Goal: Information Seeking & Learning: Learn about a topic

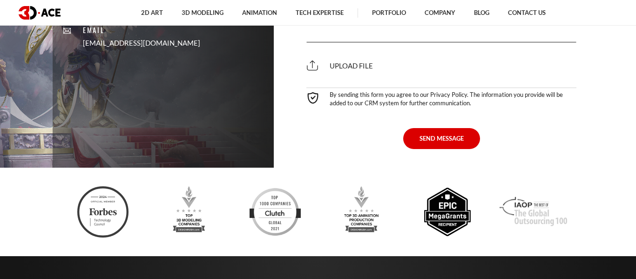
scroll to position [6294, 0]
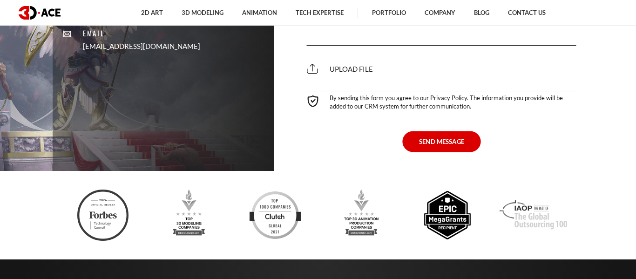
click at [432, 131] on button "SEND MESSAGE" at bounding box center [441, 141] width 78 height 21
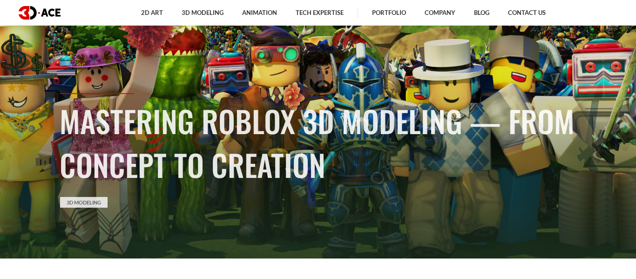
scroll to position [23, 0]
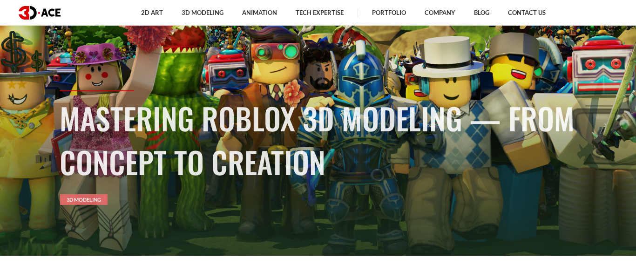
click at [79, 202] on link "3D Modeling" at bounding box center [83, 199] width 47 height 11
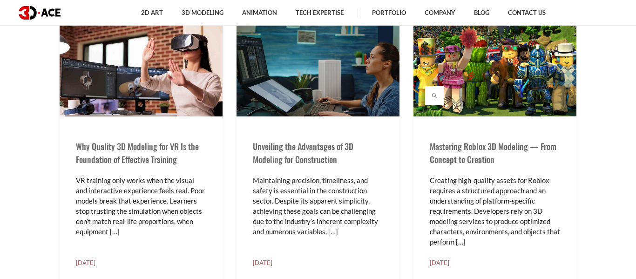
scroll to position [301, 0]
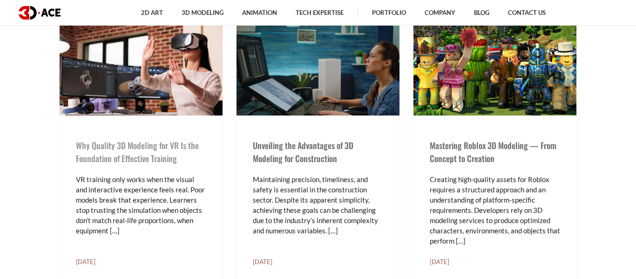
click at [141, 161] on link "Why Quality 3D Modeling for VR Is the Foundation of Effective Training" at bounding box center [137, 151] width 123 height 25
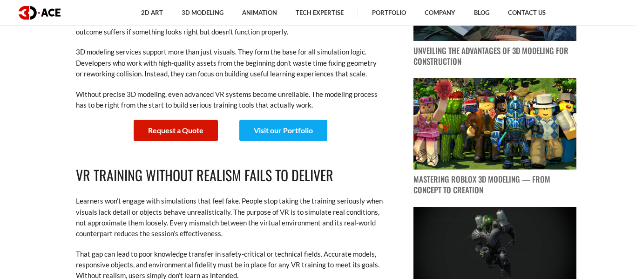
scroll to position [306, 0]
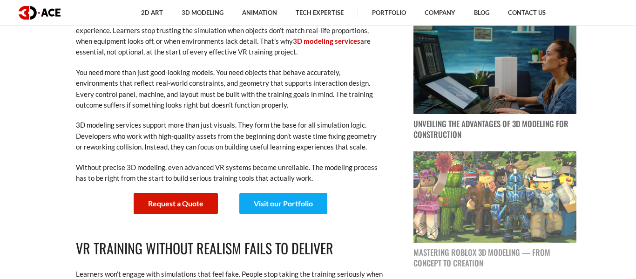
click at [473, 204] on img at bounding box center [494, 197] width 163 height 92
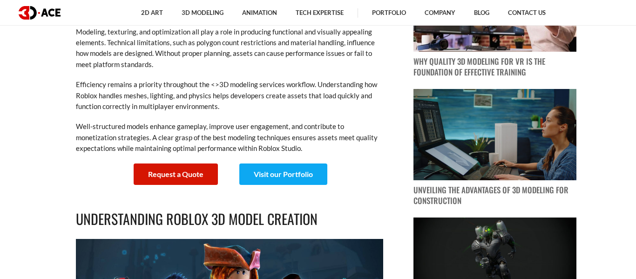
scroll to position [369, 0]
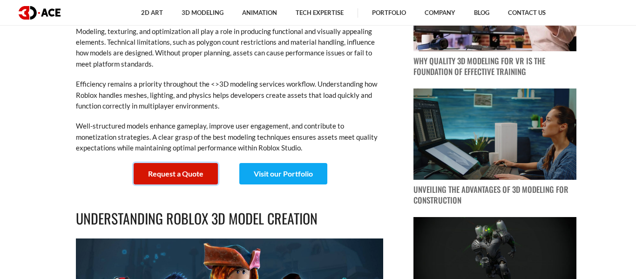
click at [213, 175] on link "Request a Quote" at bounding box center [176, 173] width 84 height 21
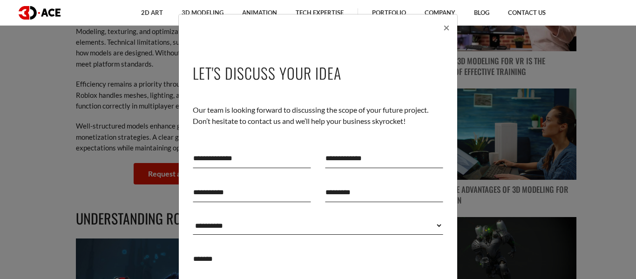
click at [290, 161] on input "text" at bounding box center [252, 158] width 118 height 20
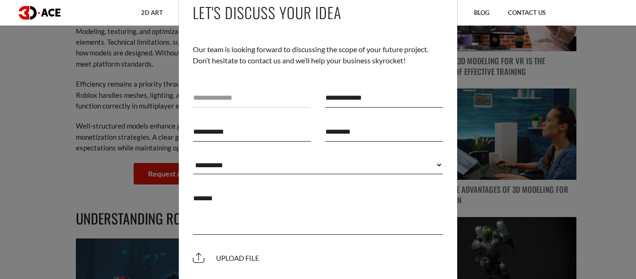
scroll to position [61, 0]
type input "******"
click at [356, 93] on input "text" at bounding box center [384, 97] width 118 height 20
type input "******"
click at [259, 135] on input "text" at bounding box center [252, 131] width 118 height 20
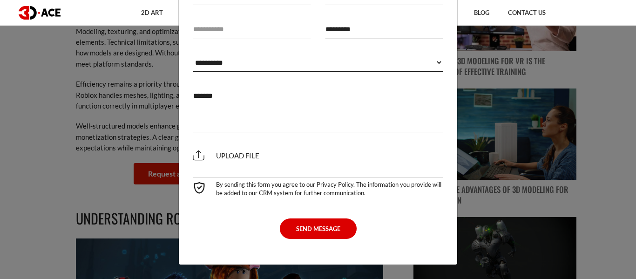
scroll to position [0, 0]
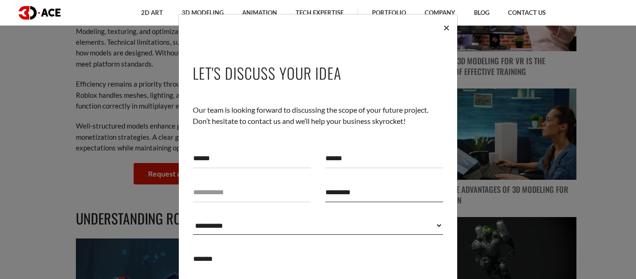
click at [448, 27] on span "×" at bounding box center [446, 26] width 7 height 13
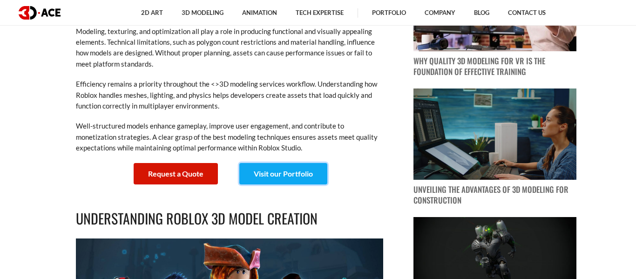
click at [310, 173] on link "Visit our Portfolio" at bounding box center [283, 173] width 88 height 21
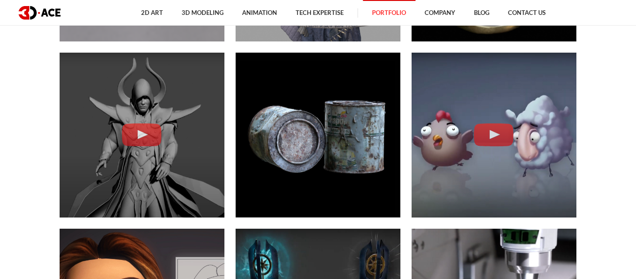
scroll to position [1426, 0]
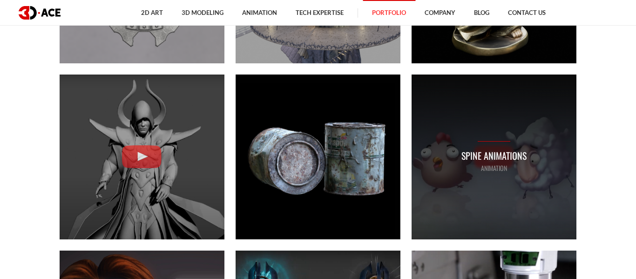
click at [473, 152] on p "Spine Animations" at bounding box center [493, 155] width 65 height 14
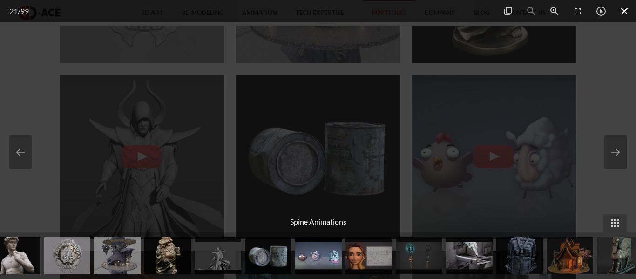
click at [623, 3] on span at bounding box center [623, 11] width 23 height 22
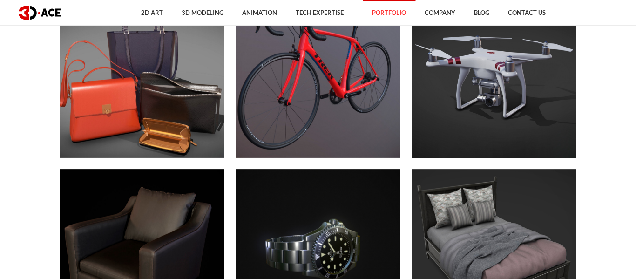
scroll to position [3267, 0]
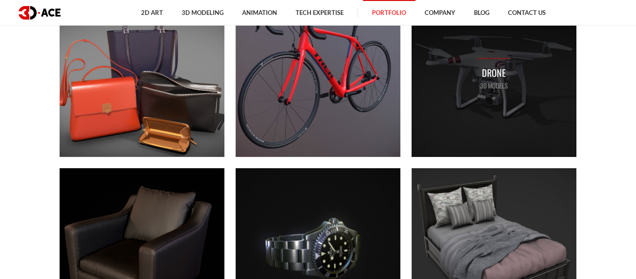
click at [482, 109] on div "Drone 3D MODELS" at bounding box center [493, 74] width 165 height 165
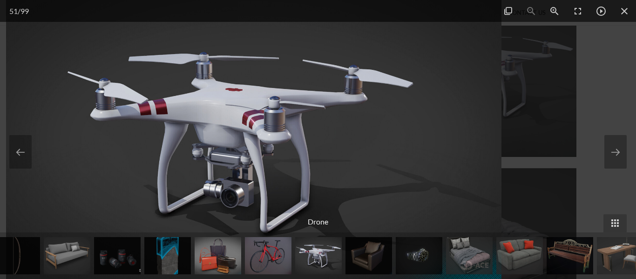
drag, startPoint x: 345, startPoint y: 155, endPoint x: 282, endPoint y: 161, distance: 63.1
click at [282, 161] on img at bounding box center [254, 139] width 496 height 279
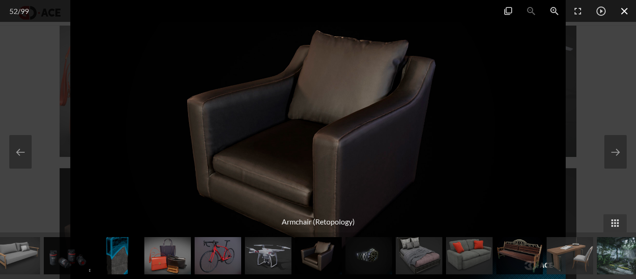
click at [624, 5] on span at bounding box center [623, 11] width 23 height 22
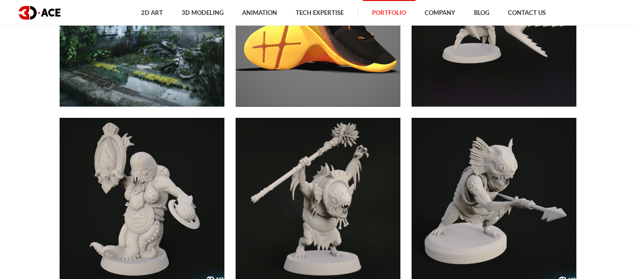
scroll to position [3852, 0]
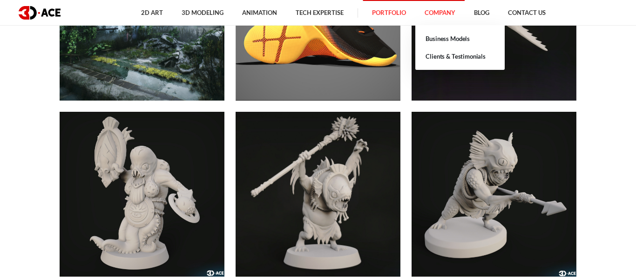
click at [447, 6] on link "Company" at bounding box center [439, 13] width 49 height 26
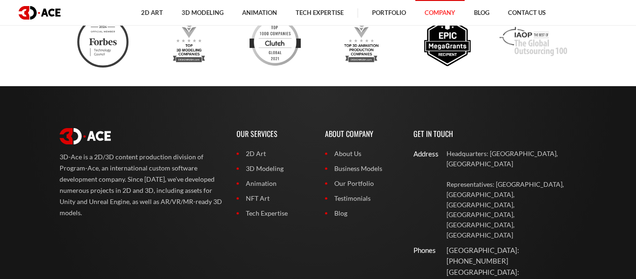
scroll to position [2283, 0]
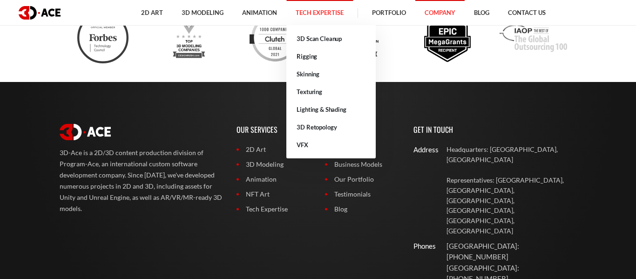
click at [322, 22] on link "Tech Expertise" at bounding box center [319, 13] width 67 height 26
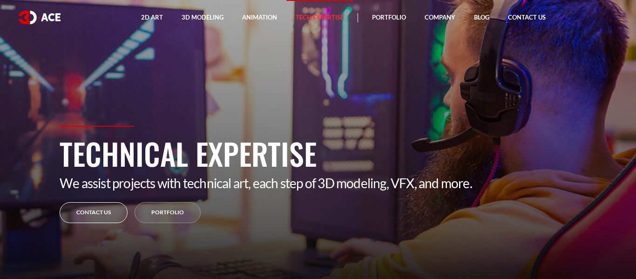
click at [95, 212] on link "Contact us" at bounding box center [94, 212] width 68 height 21
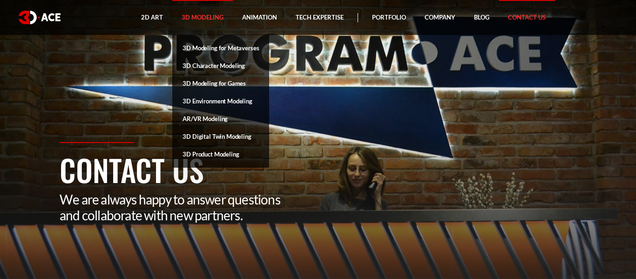
click at [214, 13] on link "3D Modeling" at bounding box center [202, 17] width 60 height 35
